Goal: Information Seeking & Learning: Learn about a topic

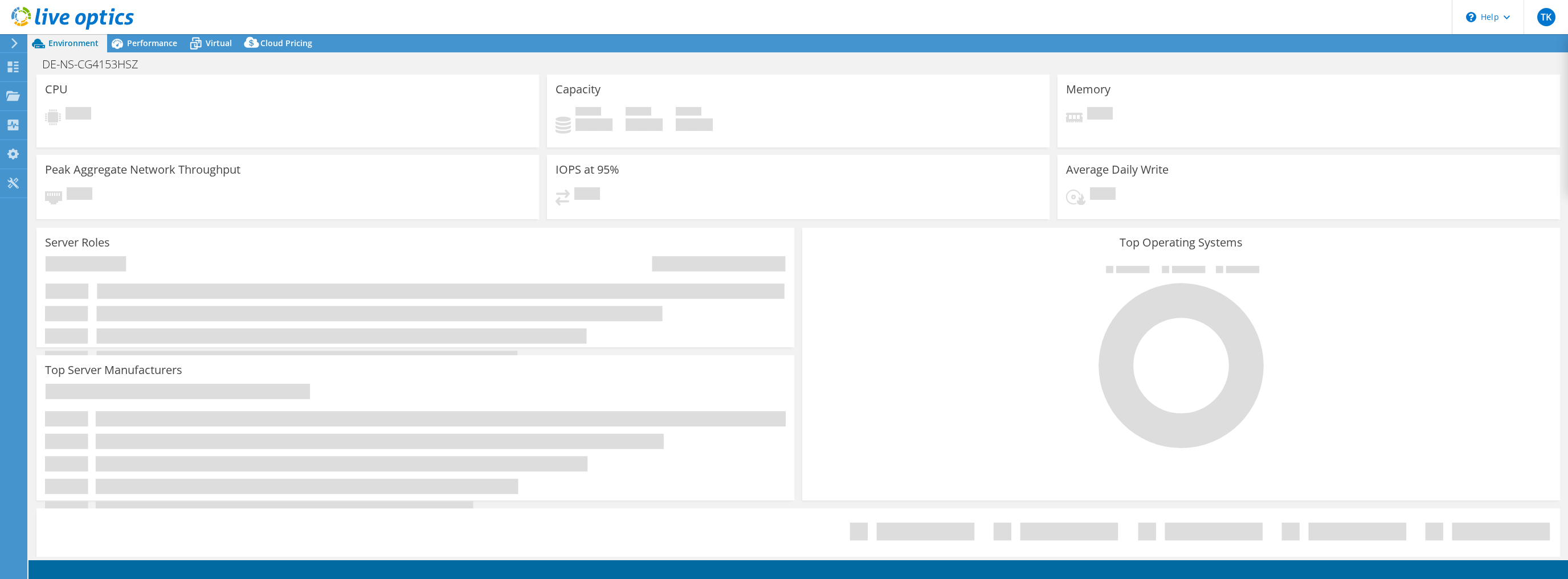
select select "EUFrankfurt"
select select "EUR"
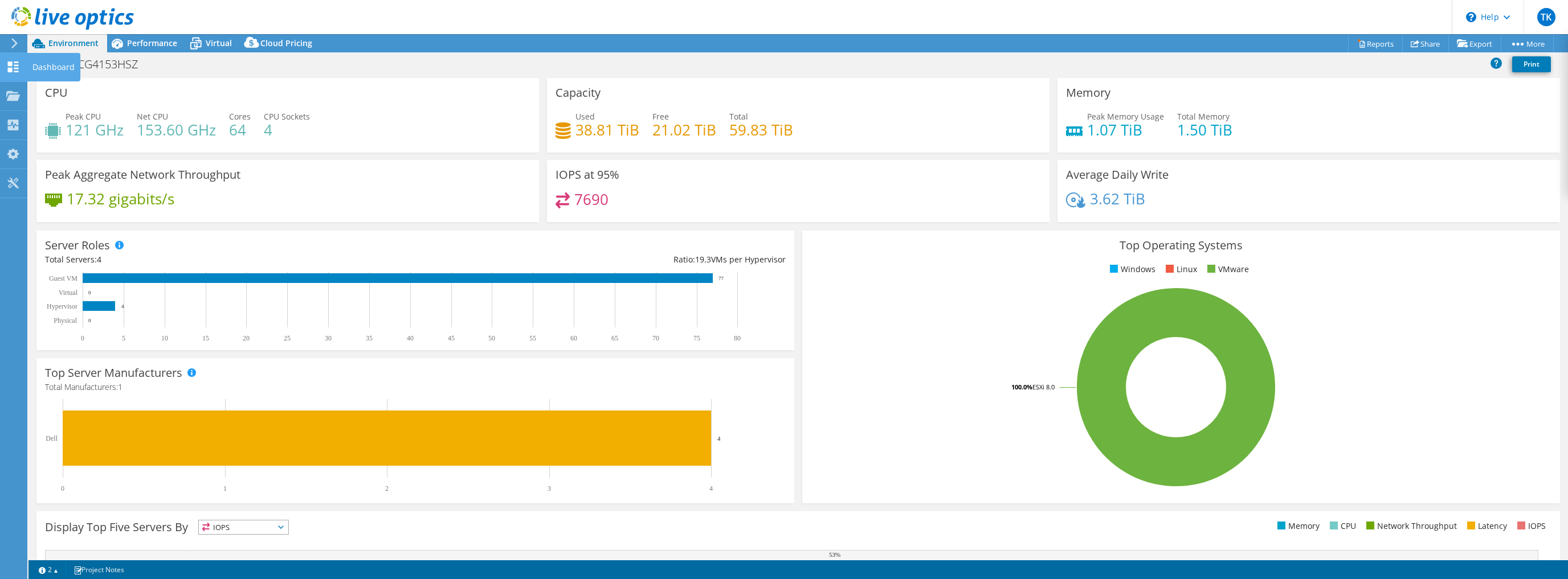
click at [11, 63] on use at bounding box center [13, 67] width 11 height 11
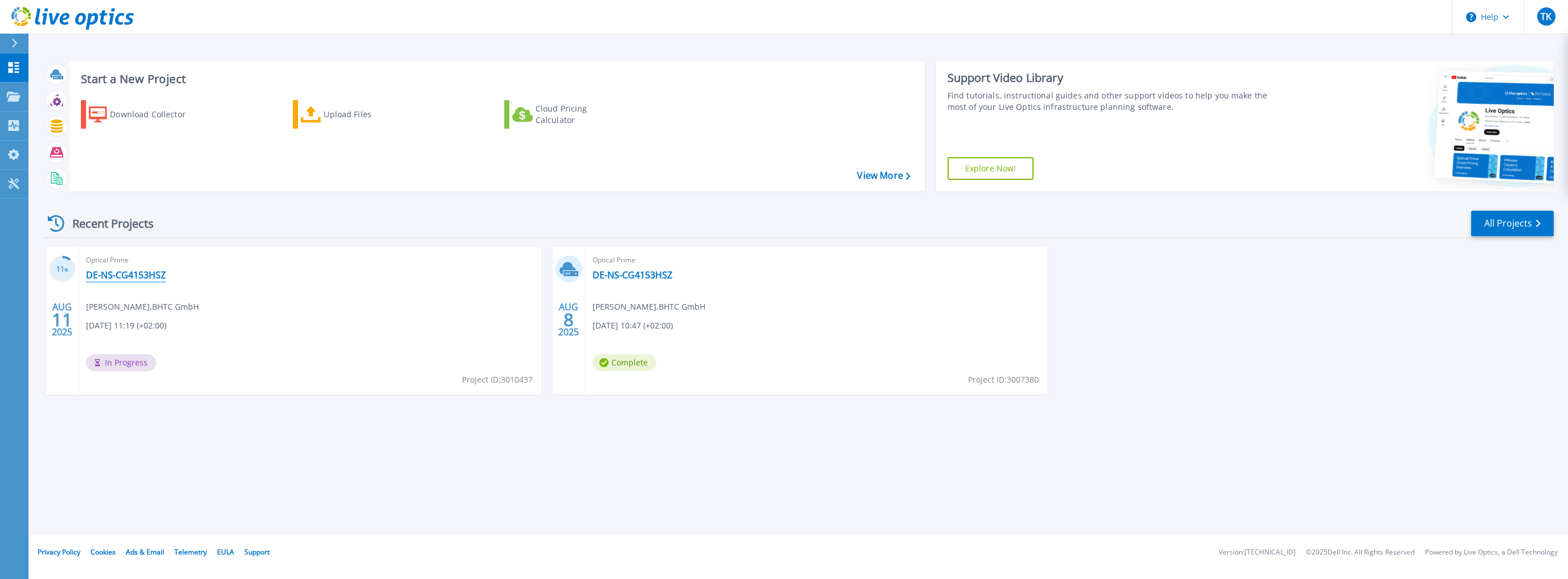
click at [109, 277] on link "DE-NS-CG4153HSZ" at bounding box center [125, 275] width 79 height 11
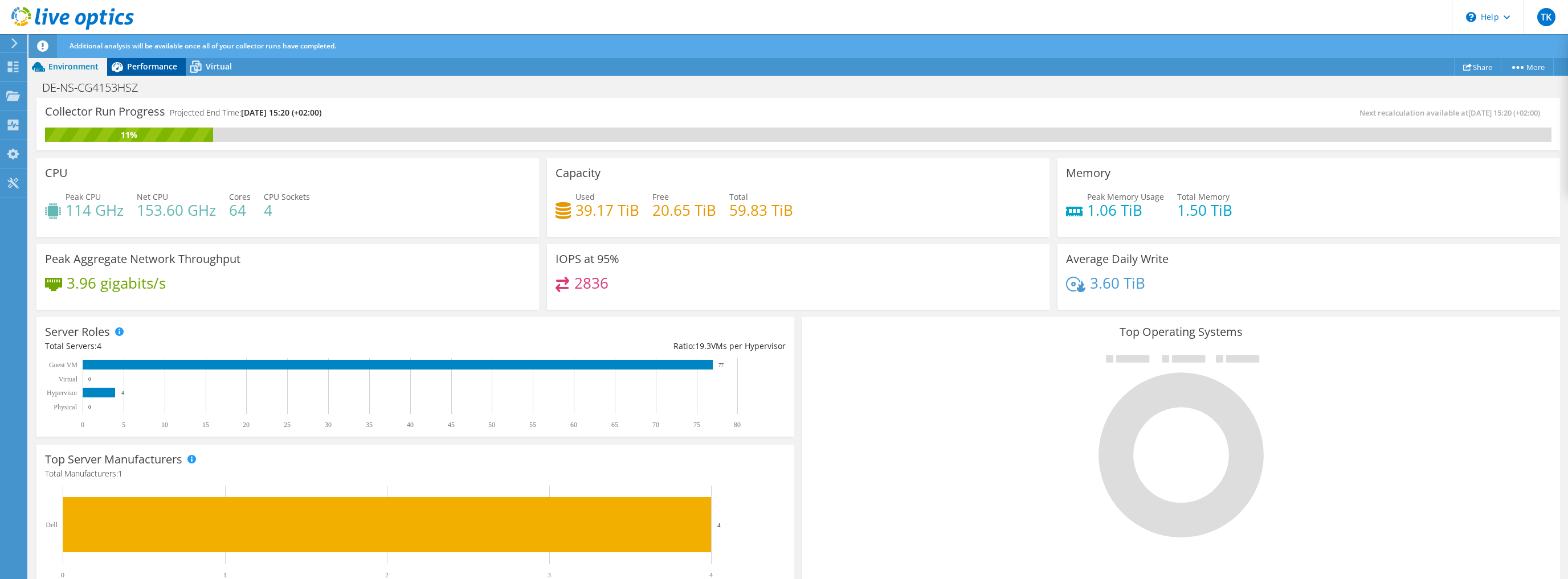
click at [134, 66] on span "Performance" at bounding box center [152, 66] width 50 height 11
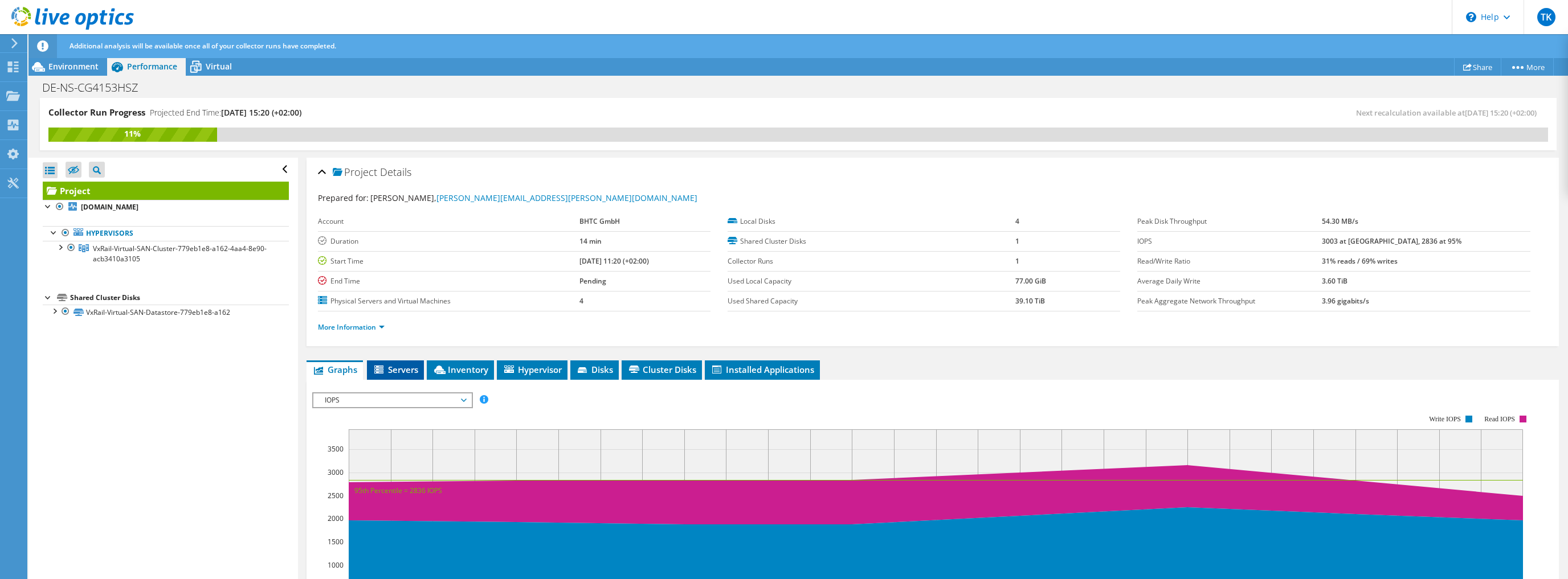
click at [389, 365] on span "Servers" at bounding box center [395, 369] width 45 height 11
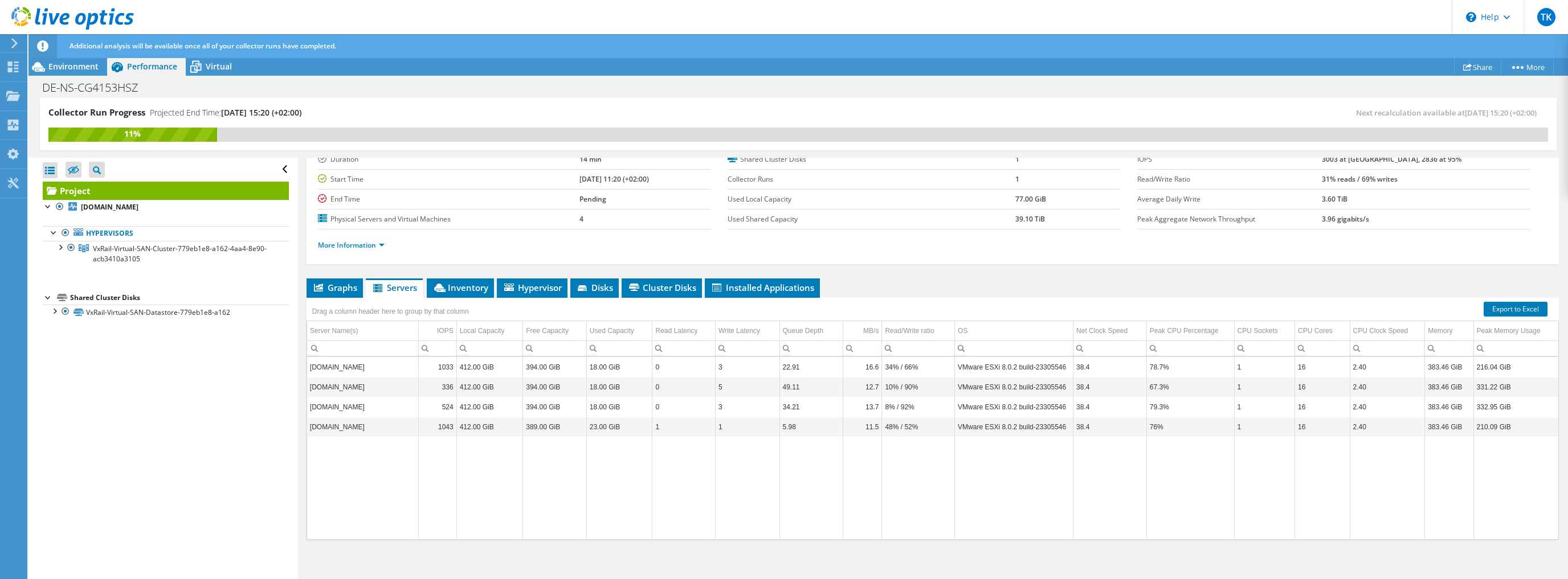
scroll to position [83, 0]
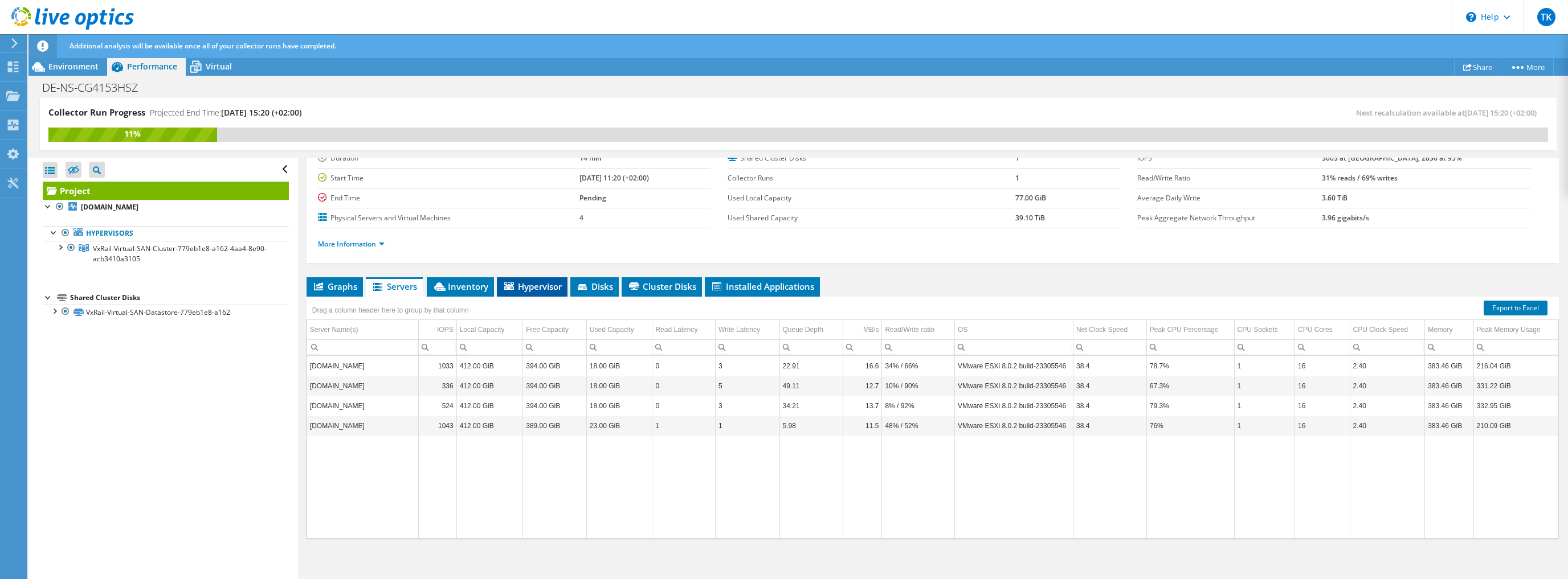
click at [546, 281] on span "Hypervisor" at bounding box center [532, 286] width 59 height 11
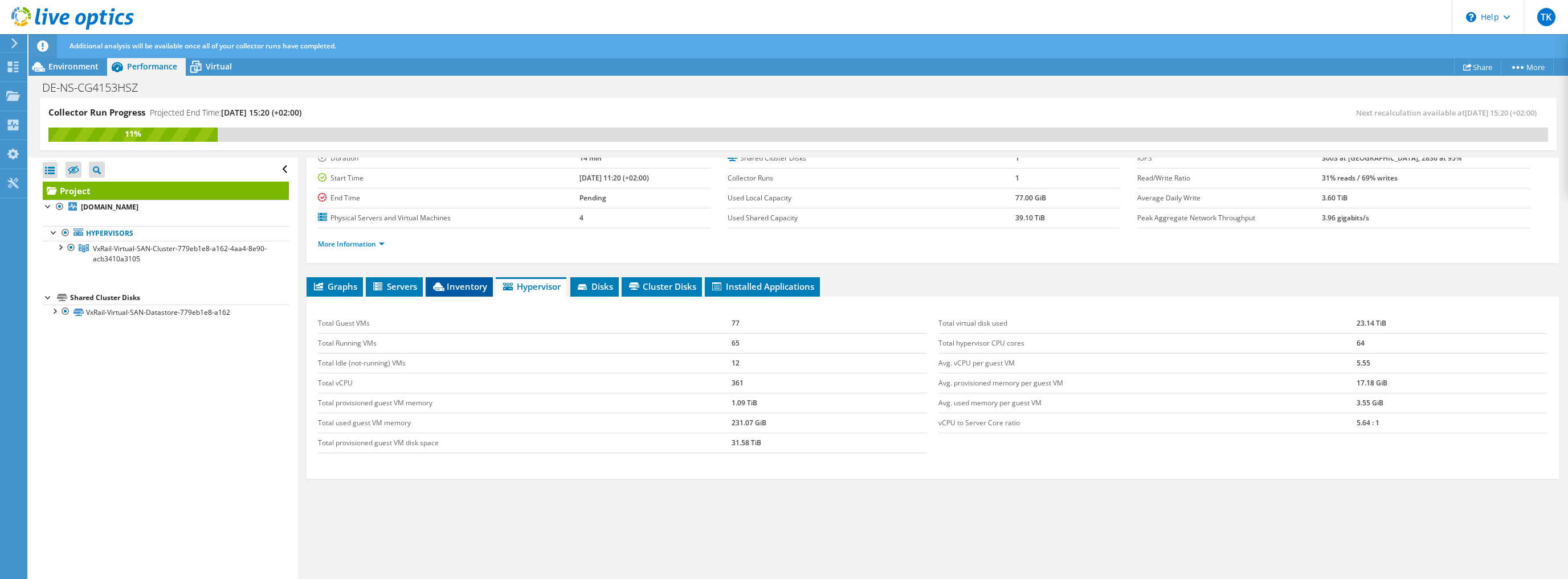
click at [471, 293] on li "Inventory" at bounding box center [459, 287] width 67 height 19
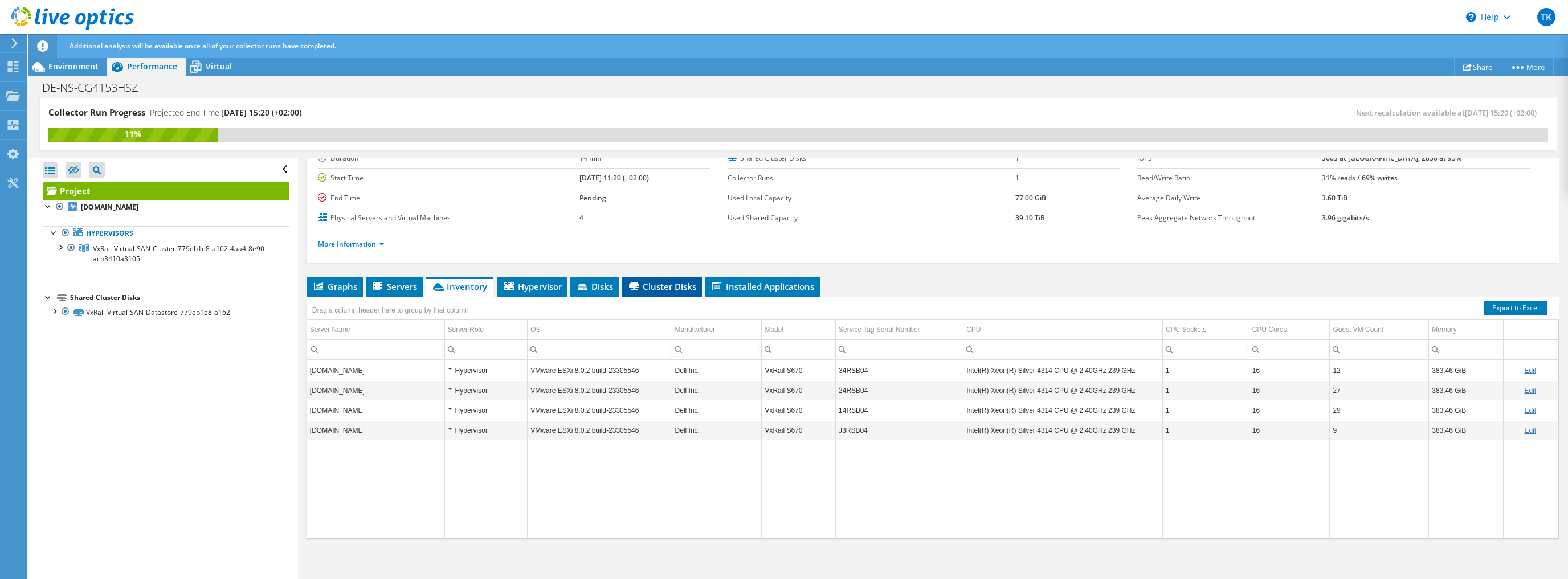
click at [669, 285] on span "Cluster Disks" at bounding box center [662, 286] width 69 height 11
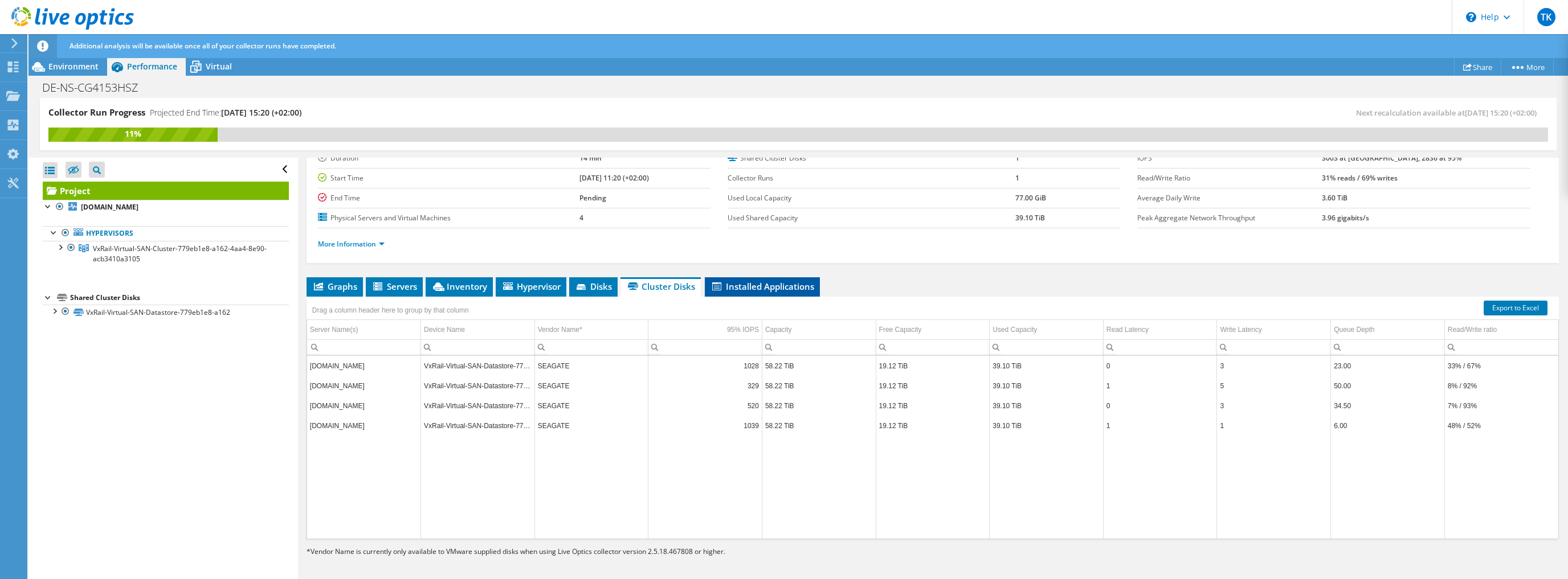
click at [726, 282] on span "Installed Applications" at bounding box center [762, 286] width 103 height 11
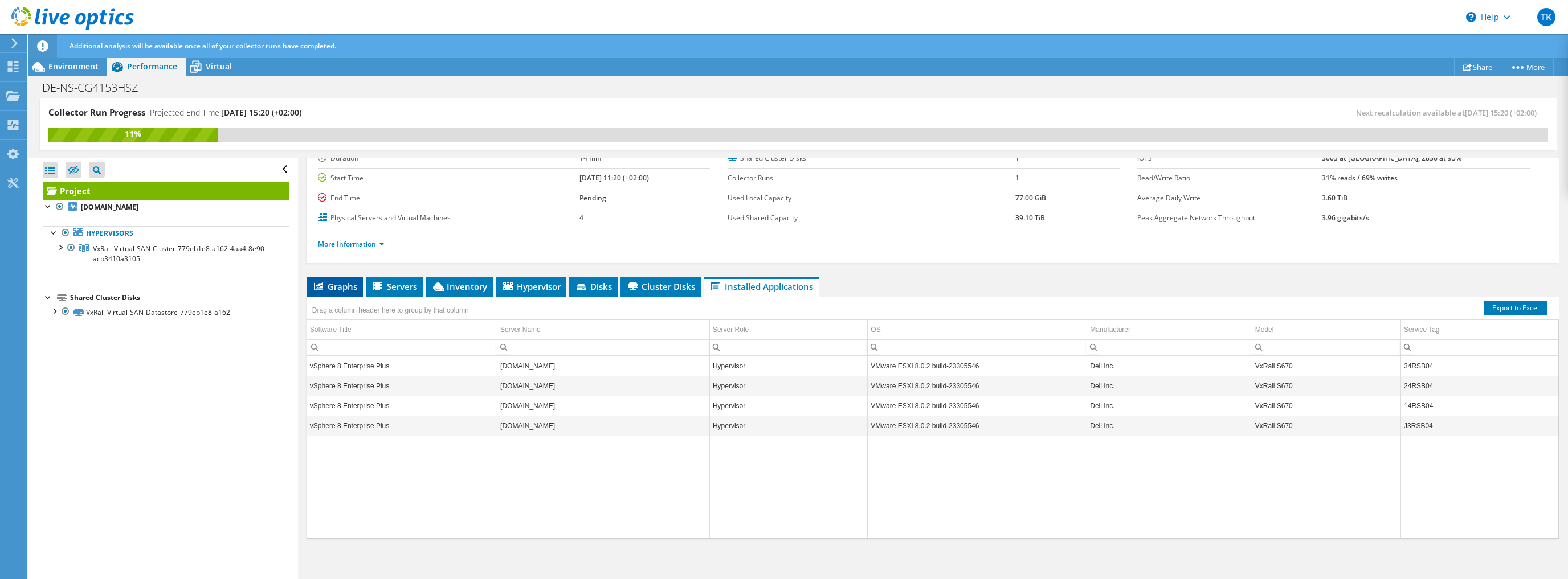
click at [322, 290] on span "Graphs" at bounding box center [334, 286] width 45 height 11
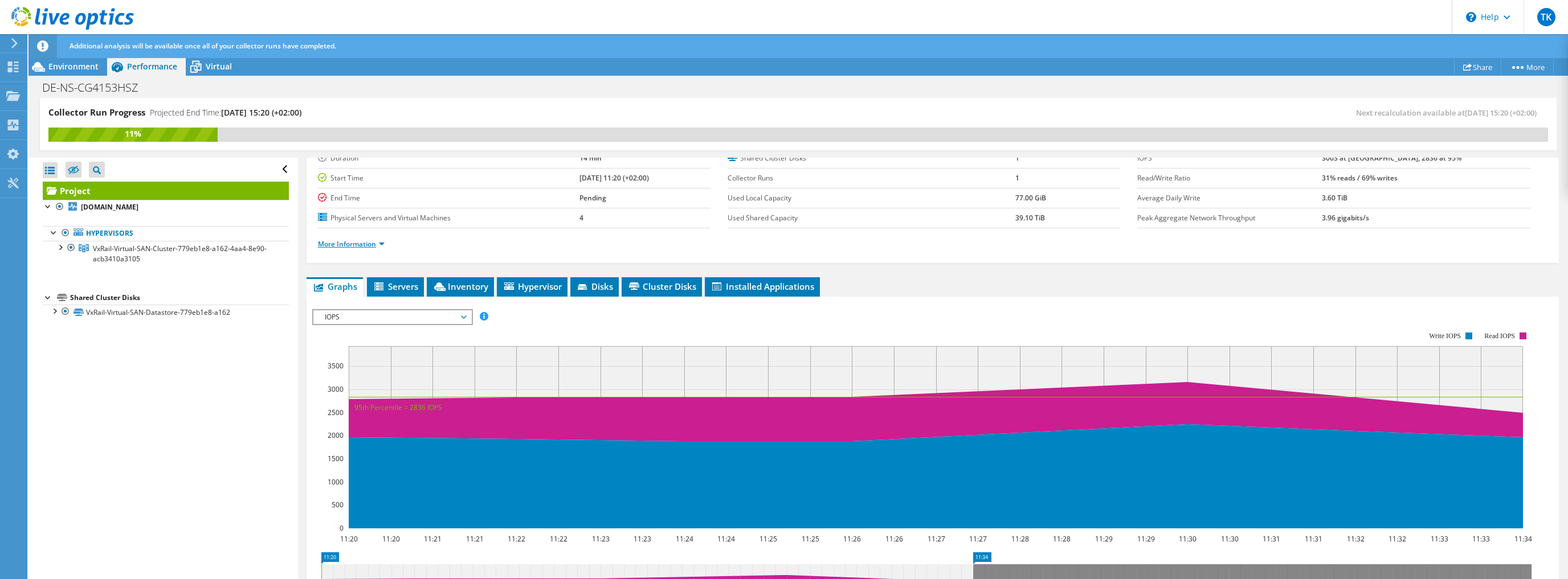
click at [358, 241] on link "More Information" at bounding box center [351, 243] width 67 height 10
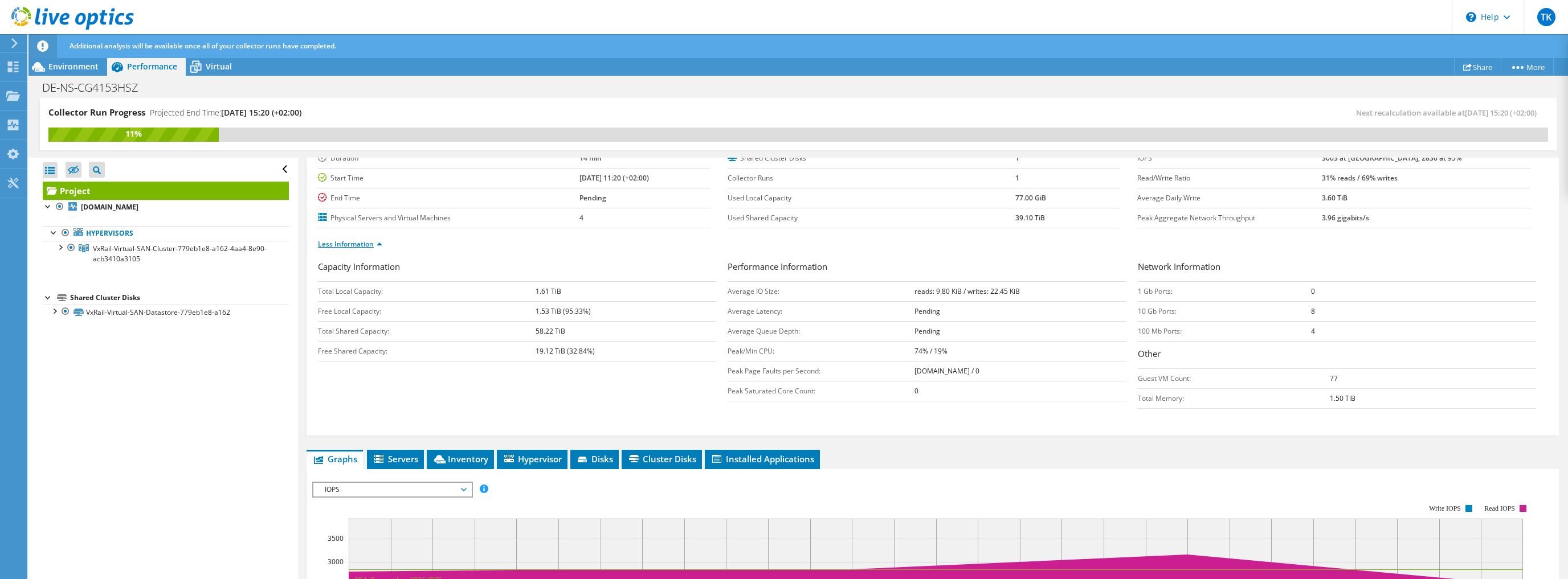
click at [346, 241] on link "Less Information" at bounding box center [350, 243] width 64 height 10
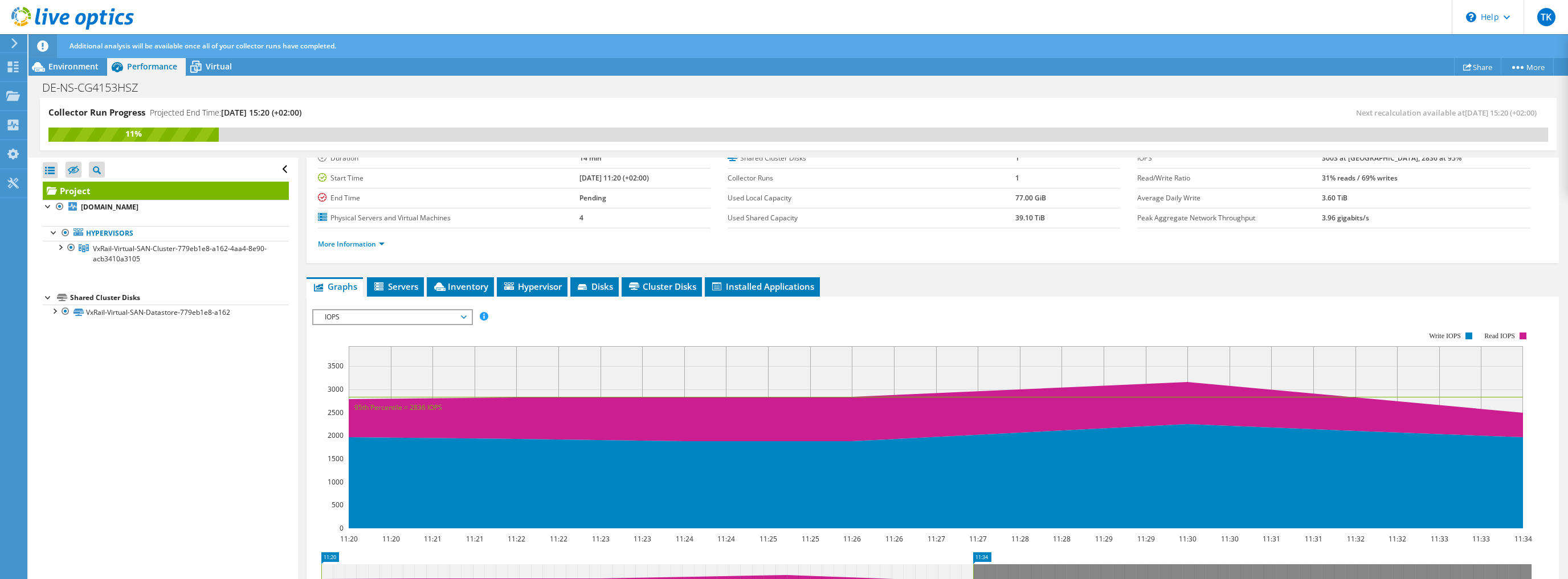
click at [301, 251] on div "Project Details Prepared for: Tobias Kluge, tobias.kluge@bhtc.com Account BHTC …" at bounding box center [932, 426] width 1269 height 702
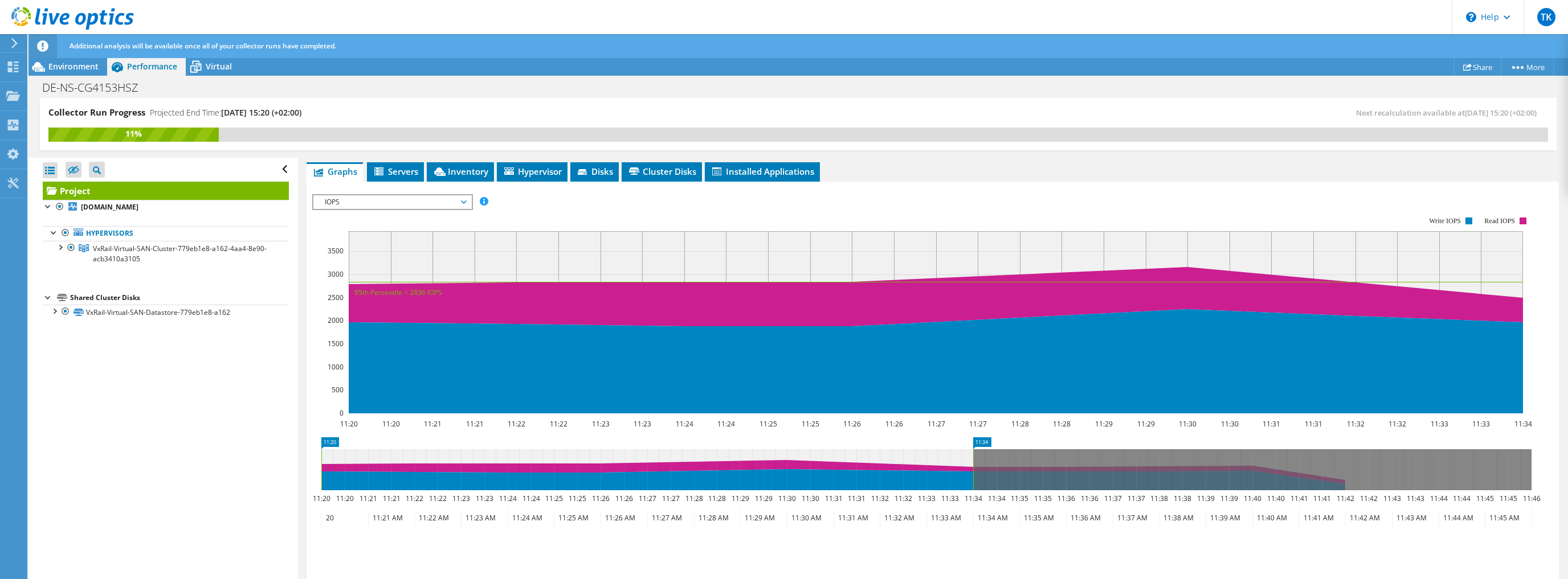
scroll to position [277, 0]
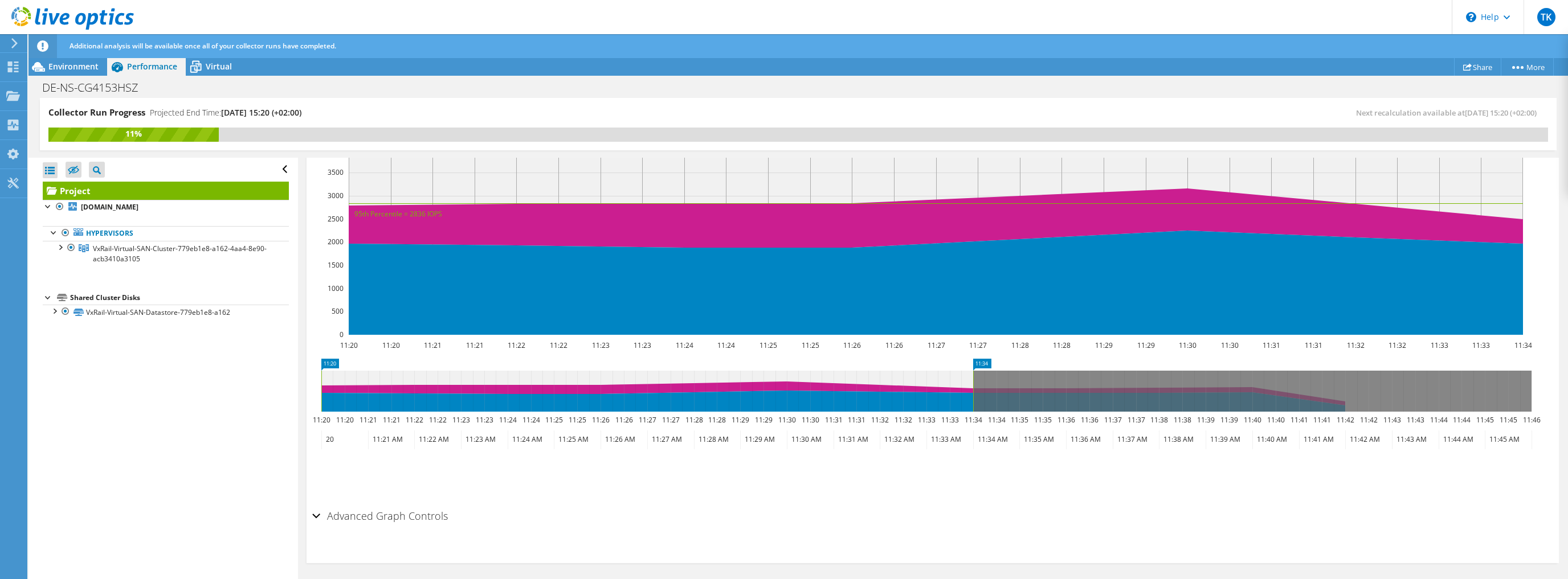
click at [350, 514] on h2 "Advanced Graph Controls" at bounding box center [380, 516] width 136 height 23
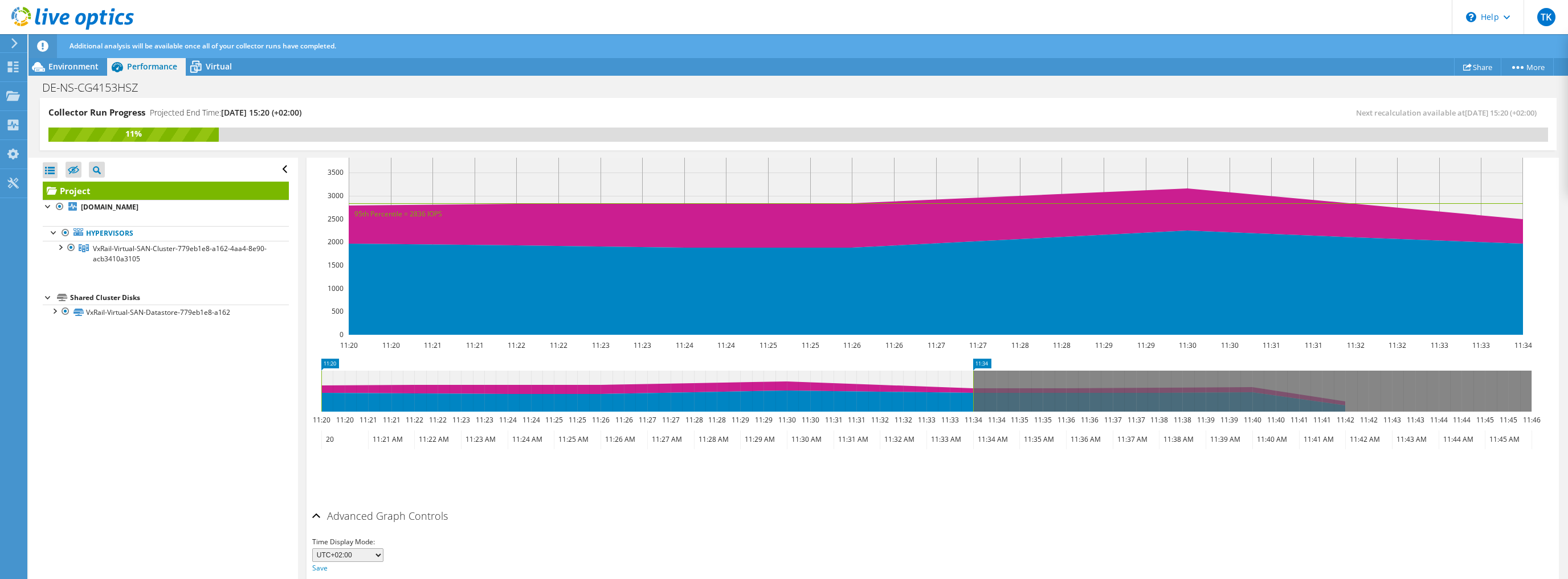
click at [427, 512] on h2 "Advanced Graph Controls" at bounding box center [380, 516] width 136 height 23
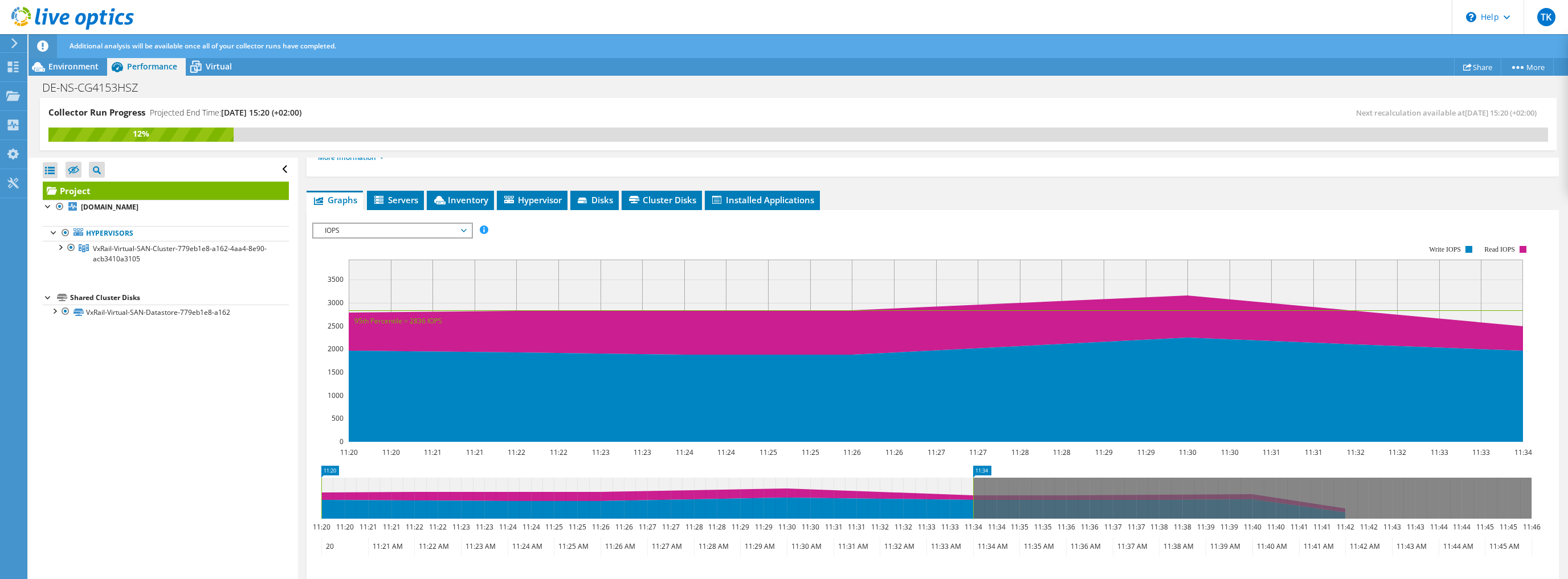
scroll to position [182, 0]
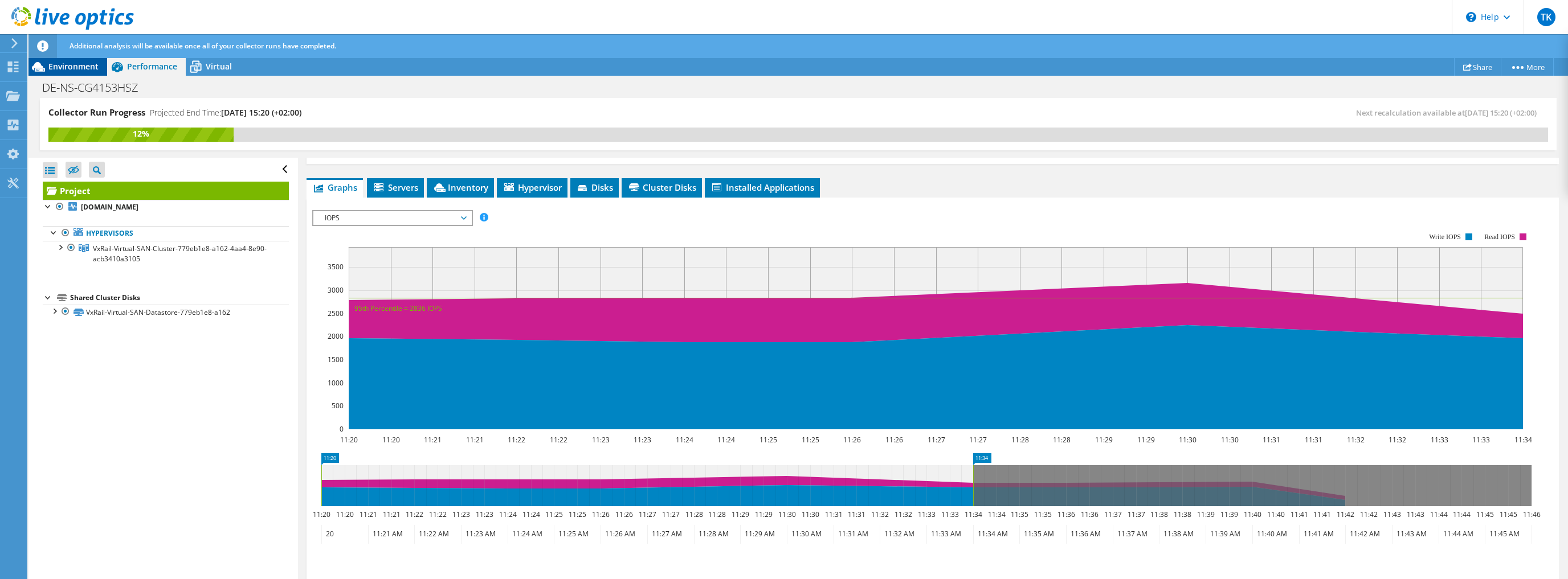
click at [81, 69] on span "Environment" at bounding box center [73, 66] width 50 height 11
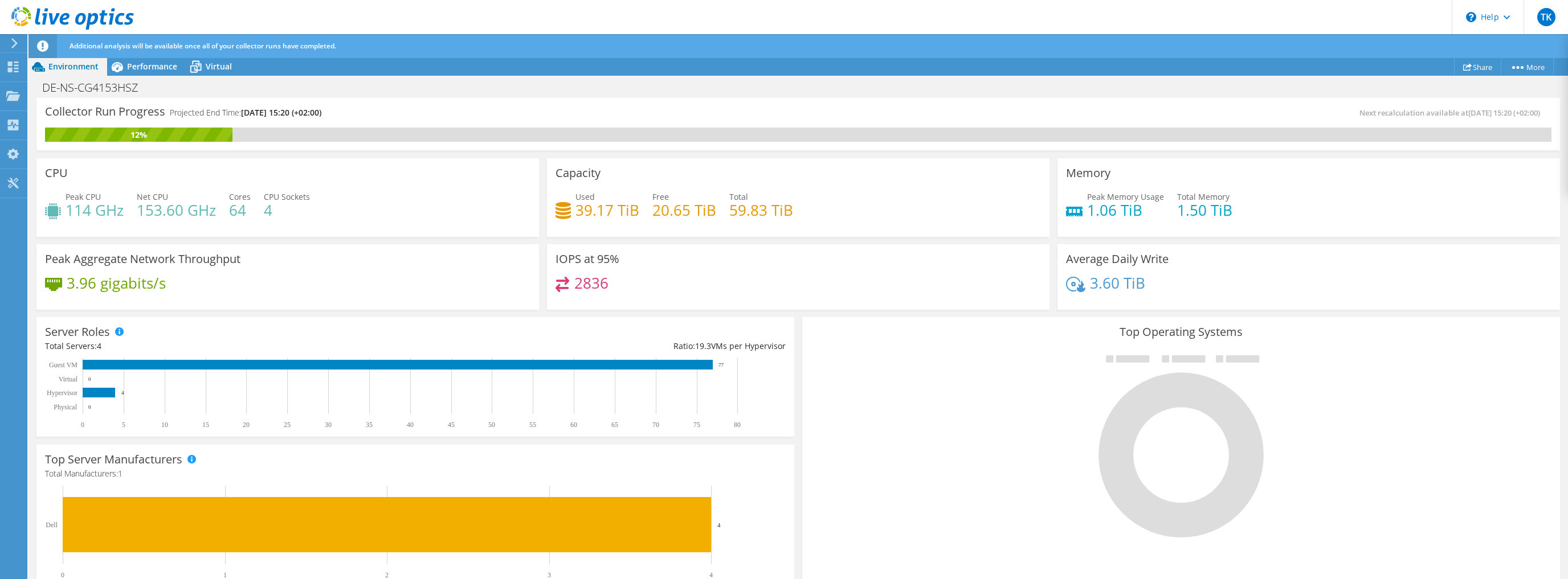
scroll to position [140, 0]
drag, startPoint x: 606, startPoint y: 284, endPoint x: 636, endPoint y: 284, distance: 30.0
click at [635, 284] on div "2836" at bounding box center [798, 289] width 485 height 25
click at [636, 284] on div "2836" at bounding box center [798, 289] width 485 height 25
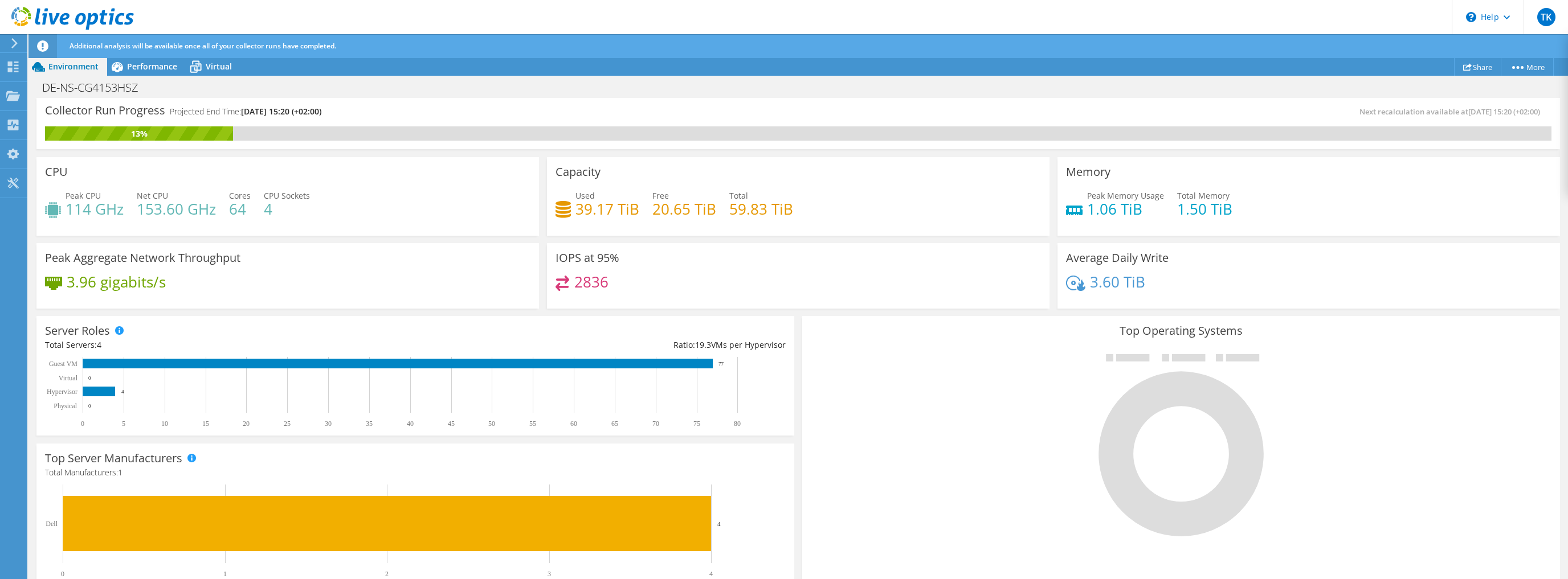
scroll to position [0, 0]
